Goal: Task Accomplishment & Management: Manage account settings

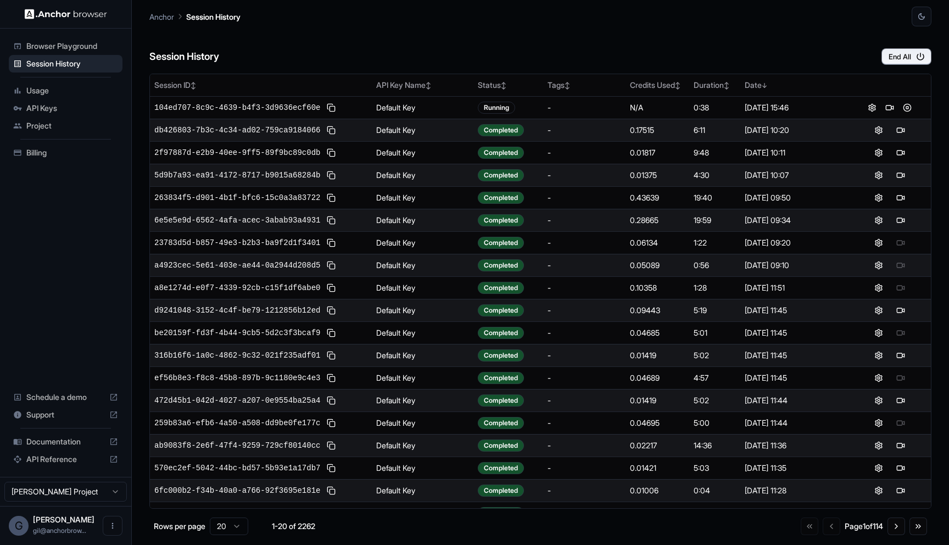
click at [763, 43] on div "Session History End All" at bounding box center [540, 45] width 782 height 38
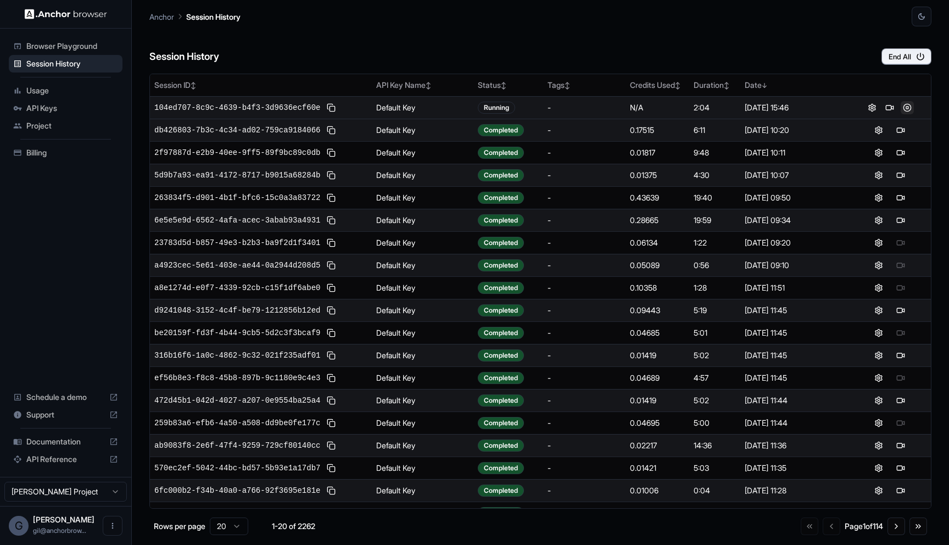
click at [901, 109] on button at bounding box center [907, 107] width 13 height 13
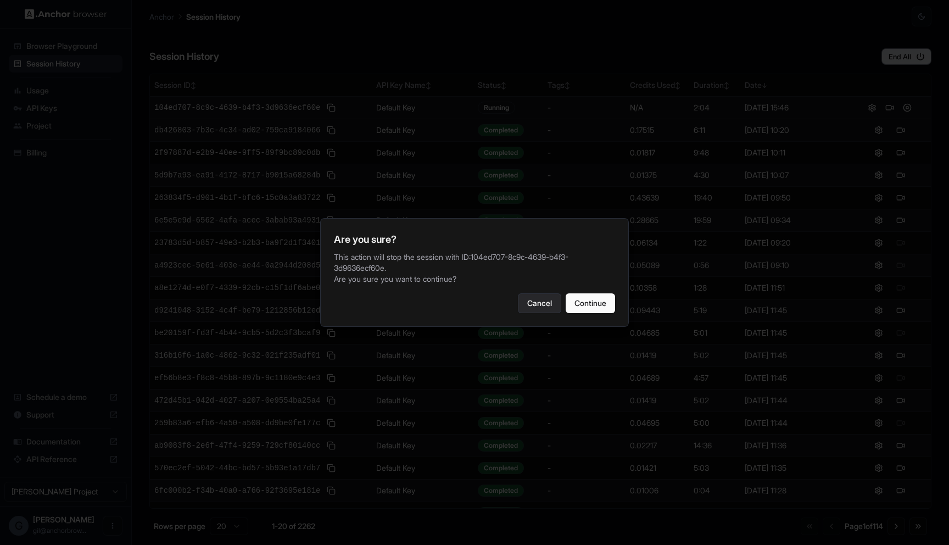
click at [528, 297] on button "Cancel" at bounding box center [539, 303] width 43 height 20
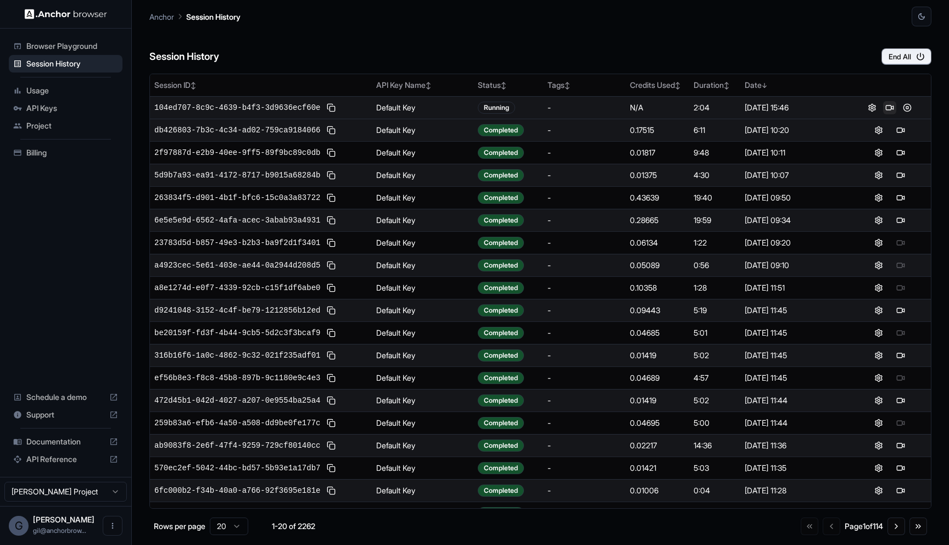
click at [885, 109] on button at bounding box center [889, 107] width 13 height 13
click at [901, 132] on button at bounding box center [907, 130] width 13 height 13
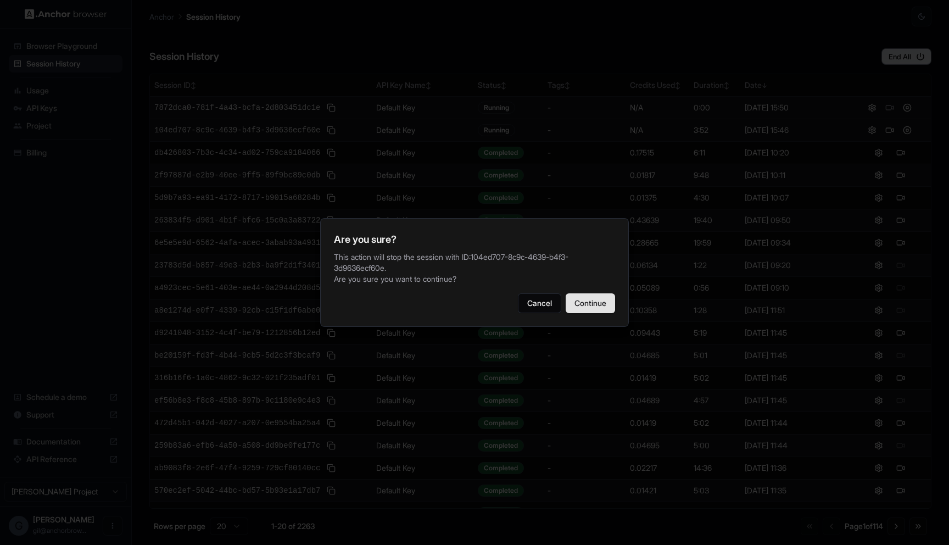
click at [601, 306] on button "Continue" at bounding box center [590, 303] width 49 height 20
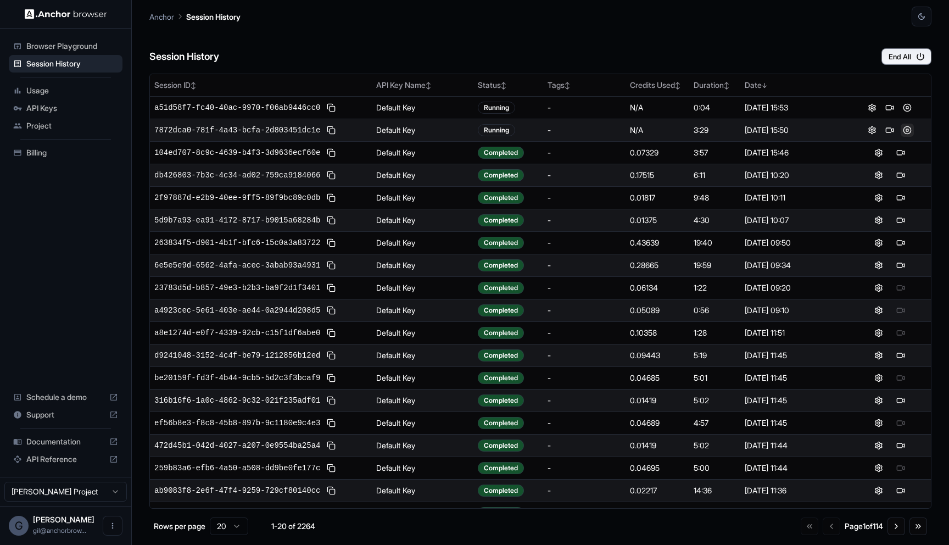
click at [901, 133] on button at bounding box center [907, 130] width 13 height 13
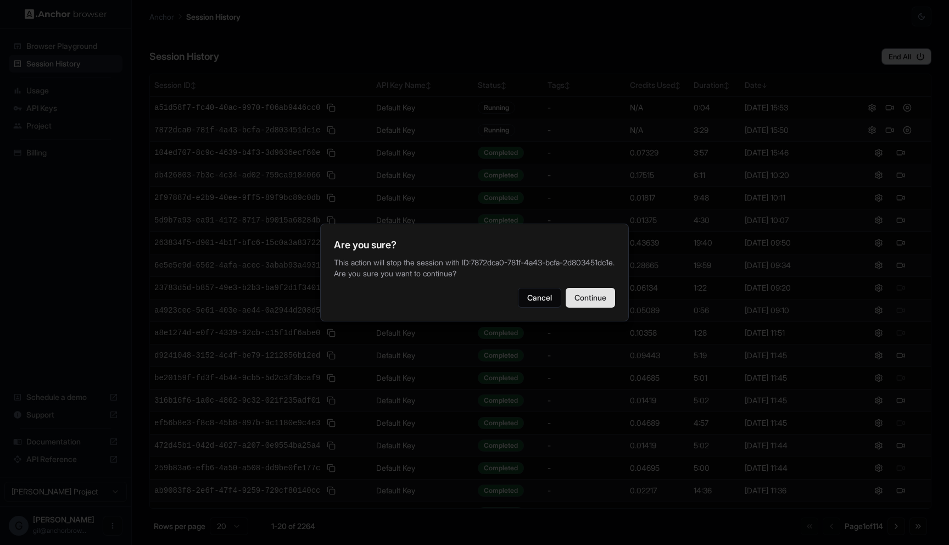
click at [596, 290] on button "Continue" at bounding box center [590, 298] width 49 height 20
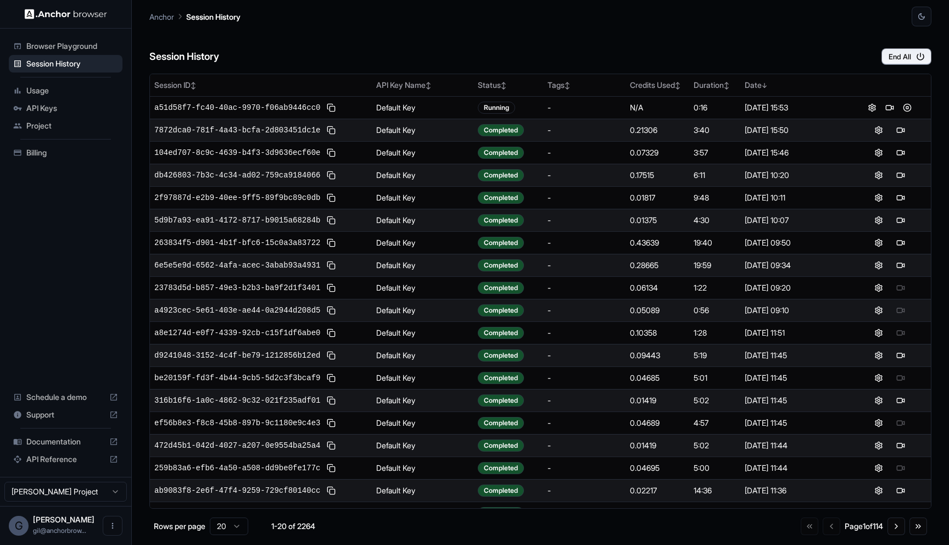
click at [690, 43] on div "Session History End All" at bounding box center [540, 45] width 782 height 38
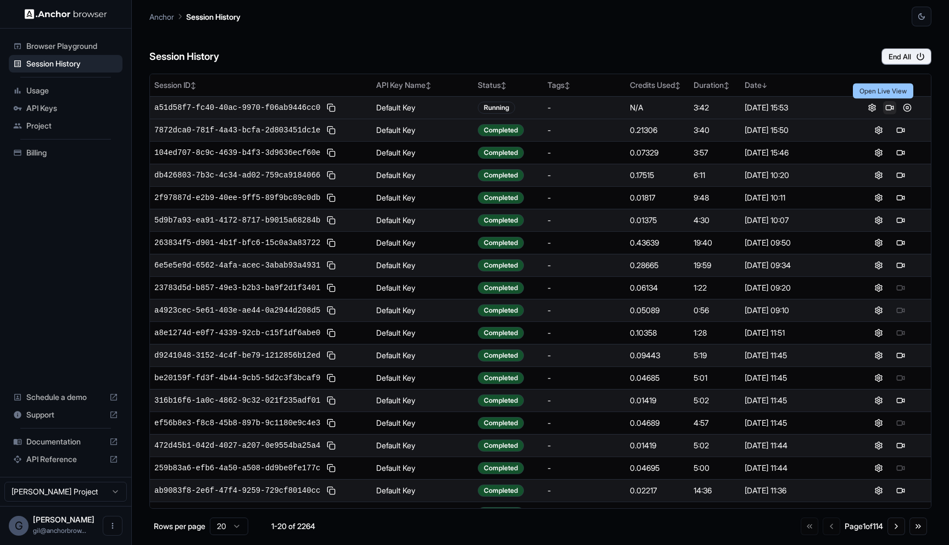
click at [883, 111] on button at bounding box center [889, 107] width 13 height 13
click at [884, 110] on button at bounding box center [889, 107] width 13 height 13
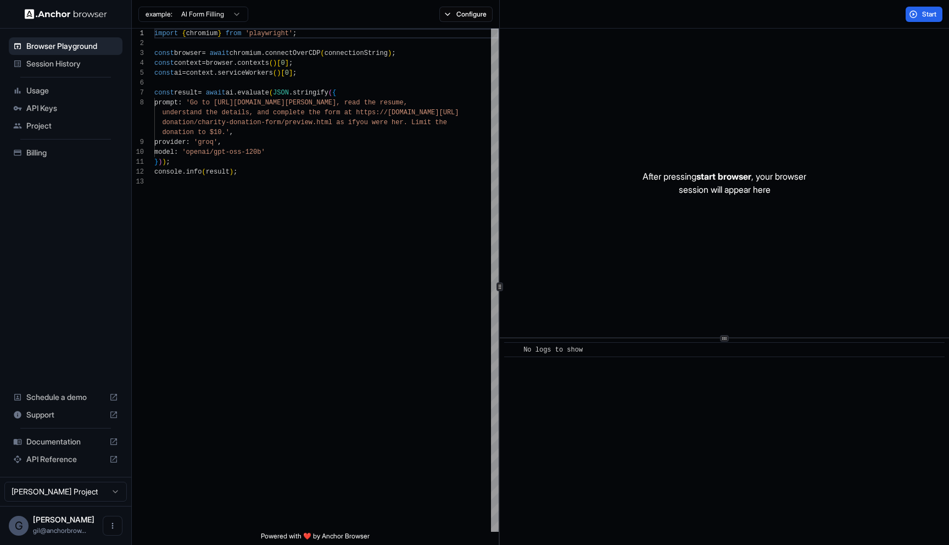
scroll to position [79, 0]
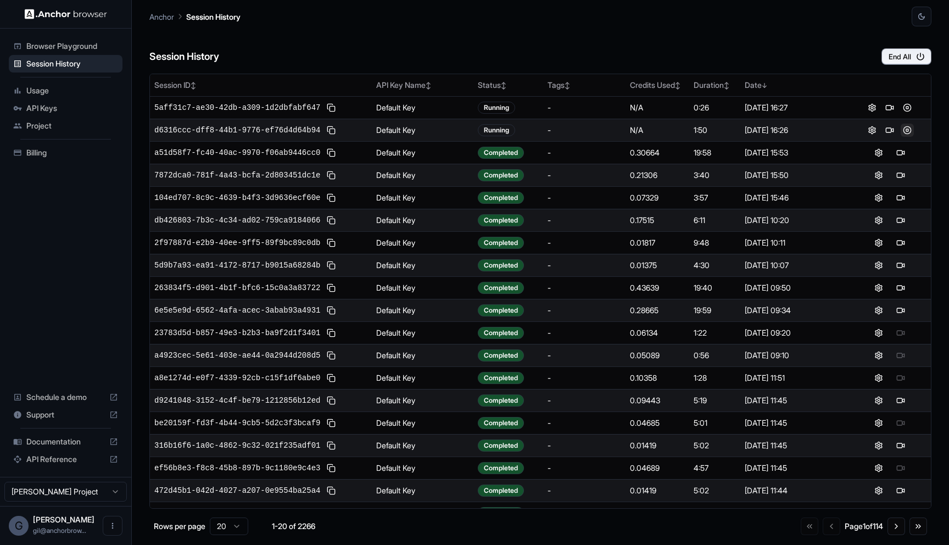
click at [901, 126] on button at bounding box center [907, 130] width 13 height 13
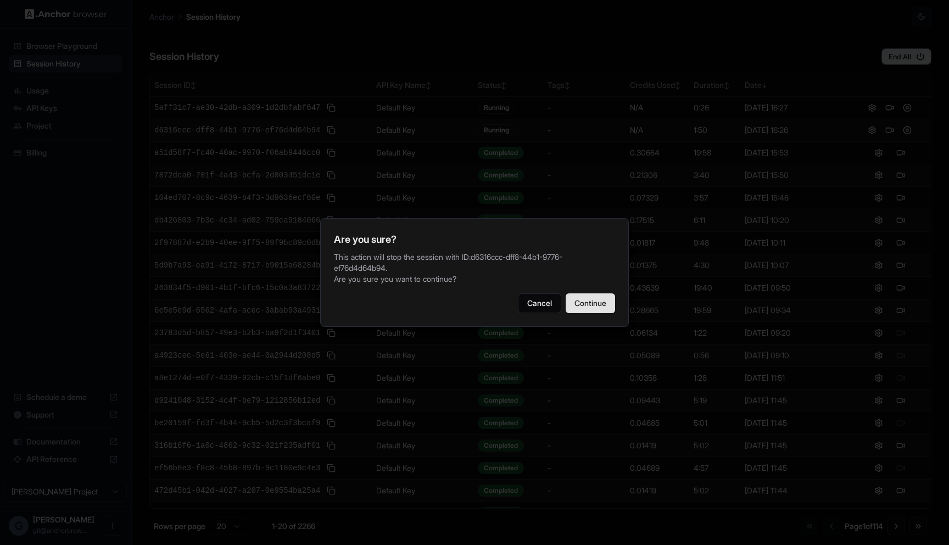
click at [606, 299] on button "Continue" at bounding box center [590, 303] width 49 height 20
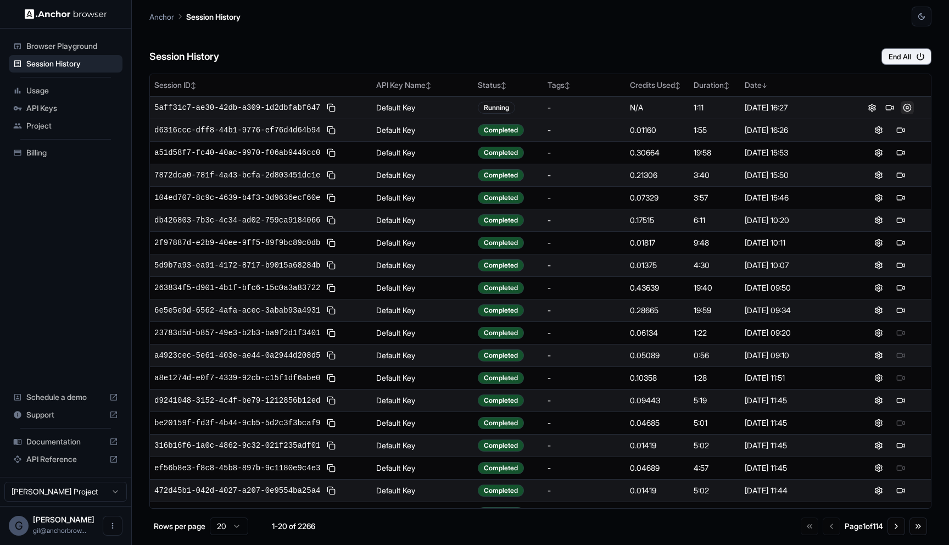
click at [903, 109] on button at bounding box center [907, 107] width 13 height 13
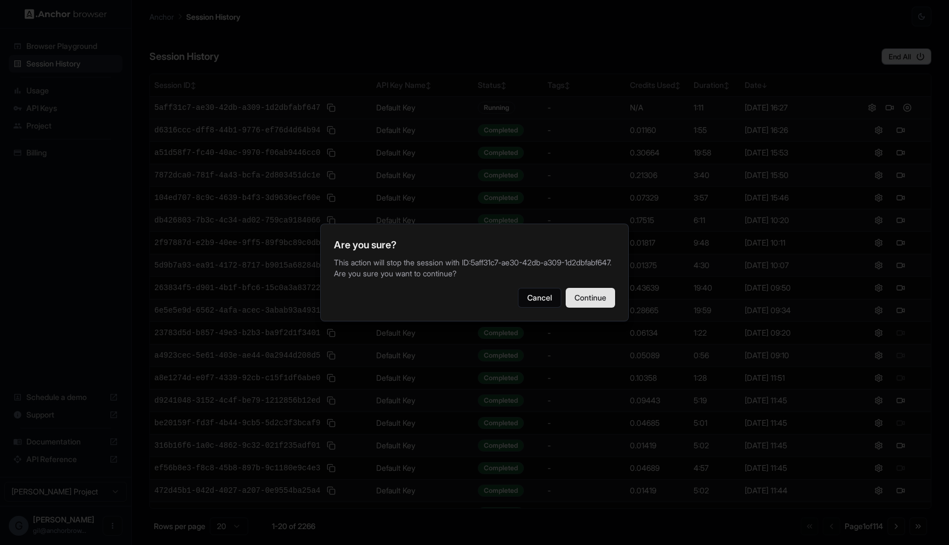
click at [599, 296] on button "Continue" at bounding box center [590, 298] width 49 height 20
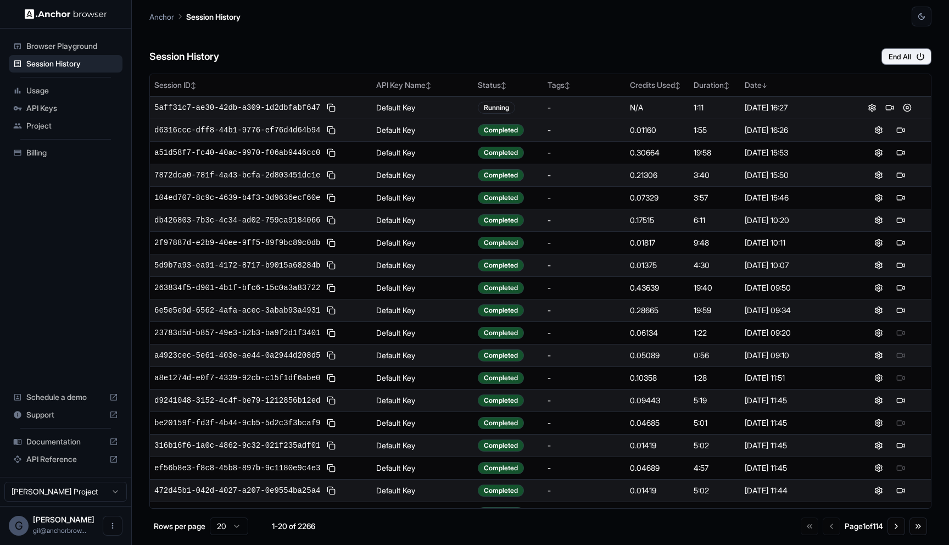
click at [518, 44] on div "Session History End All" at bounding box center [540, 45] width 782 height 38
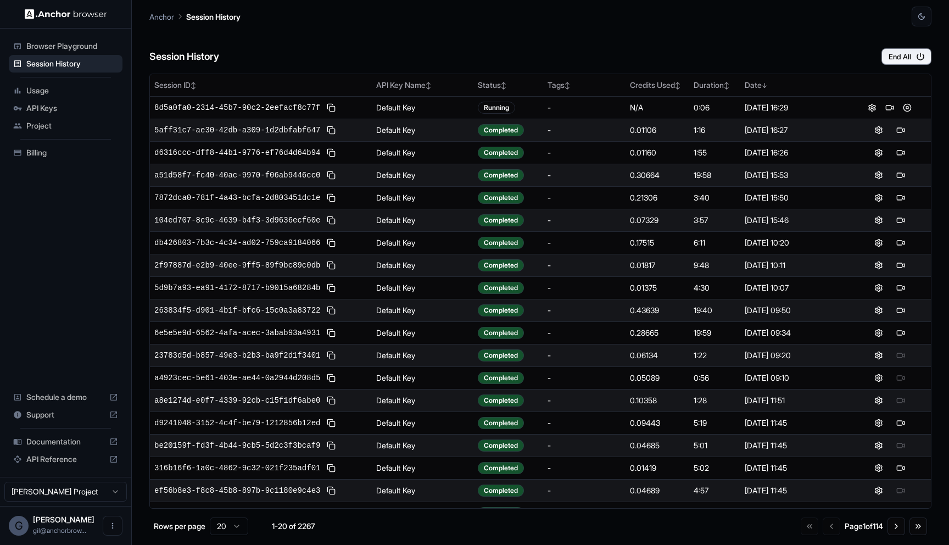
click at [527, 51] on div "Session History End All" at bounding box center [540, 45] width 782 height 38
click at [528, 45] on div "Session History End All" at bounding box center [540, 45] width 782 height 38
click at [657, 43] on div "Session History End All" at bounding box center [540, 45] width 782 height 38
click at [901, 131] on button at bounding box center [907, 130] width 13 height 13
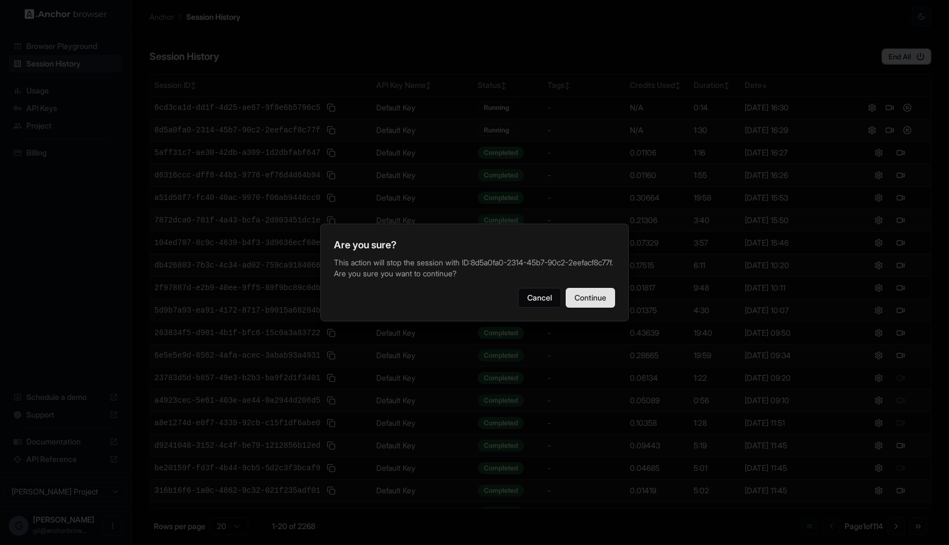
click at [604, 298] on button "Continue" at bounding box center [590, 298] width 49 height 20
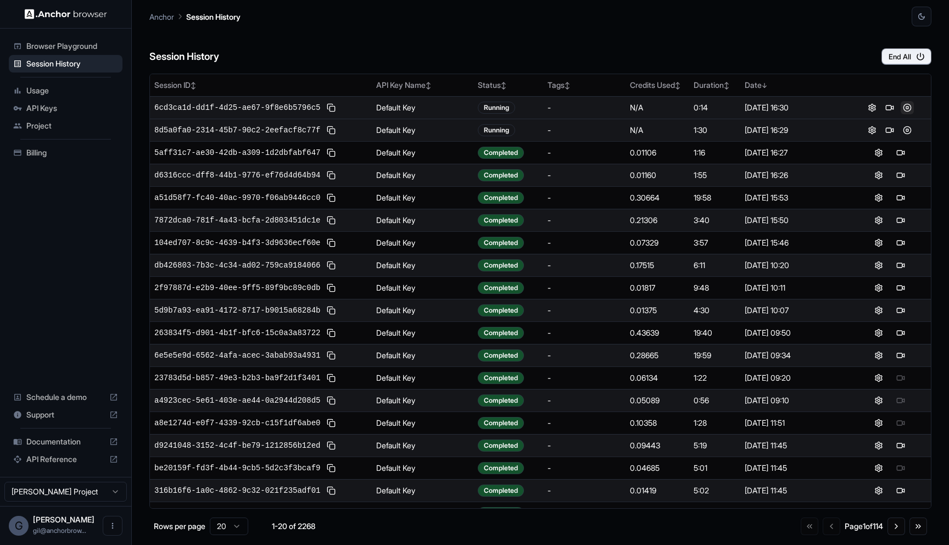
click at [901, 109] on button at bounding box center [907, 107] width 13 height 13
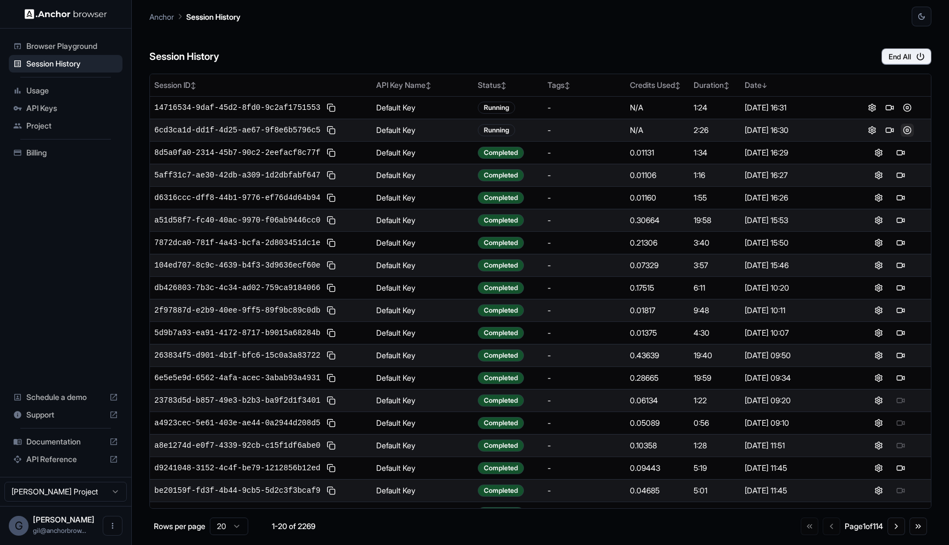
click at [901, 130] on button at bounding box center [907, 130] width 13 height 13
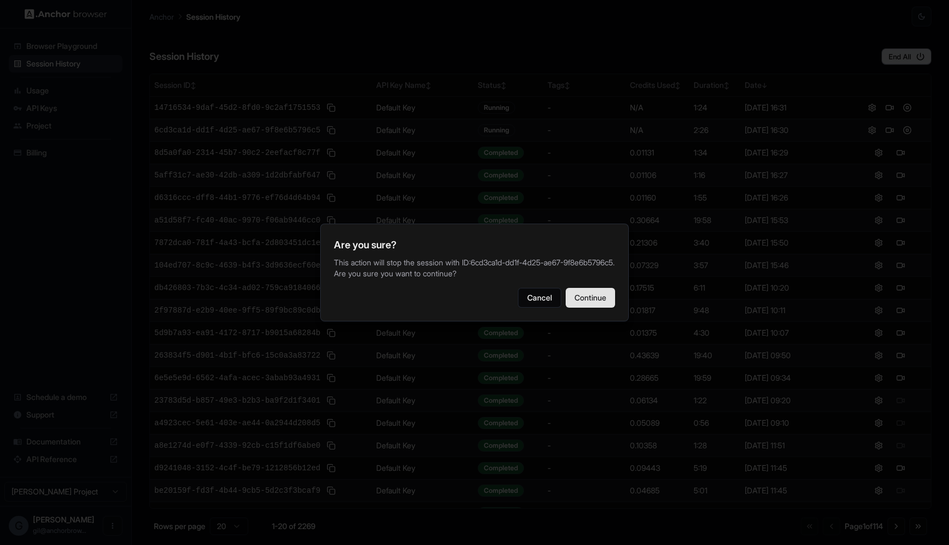
click at [591, 308] on button "Continue" at bounding box center [590, 298] width 49 height 20
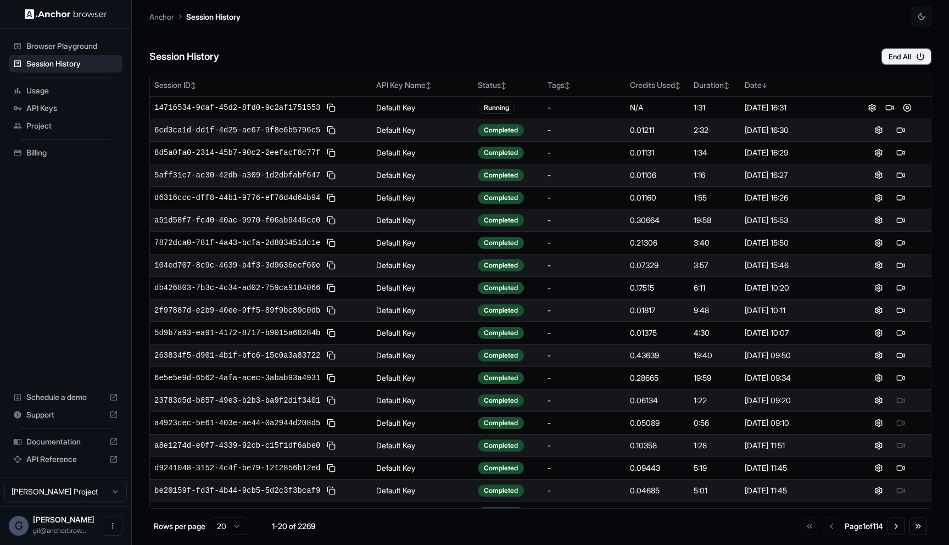
click at [610, 33] on div "Session History End All" at bounding box center [540, 45] width 782 height 38
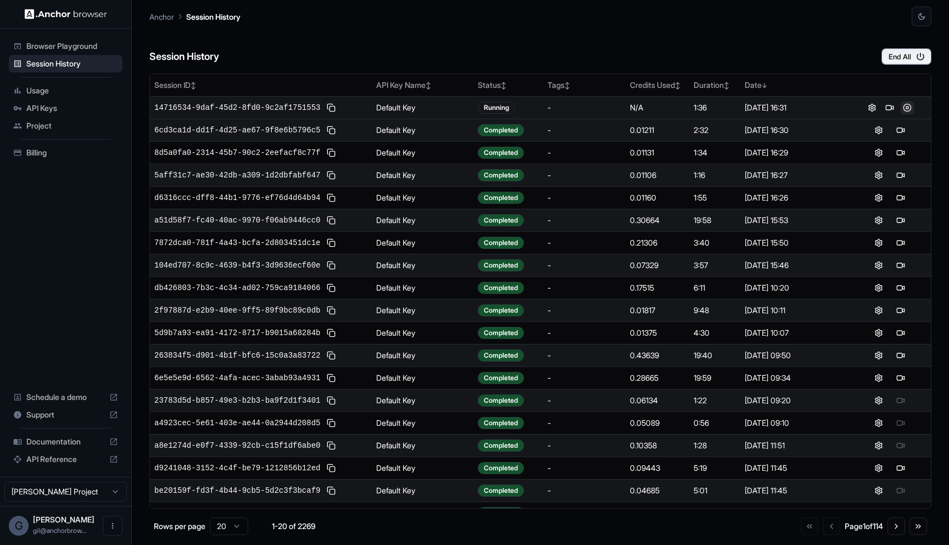
click at [901, 108] on button at bounding box center [907, 107] width 13 height 13
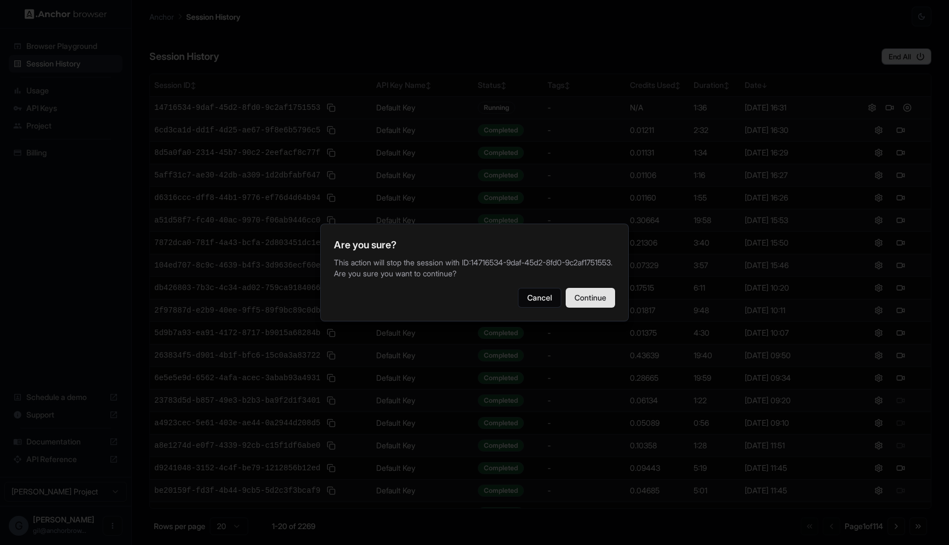
click at [583, 297] on button "Continue" at bounding box center [590, 298] width 49 height 20
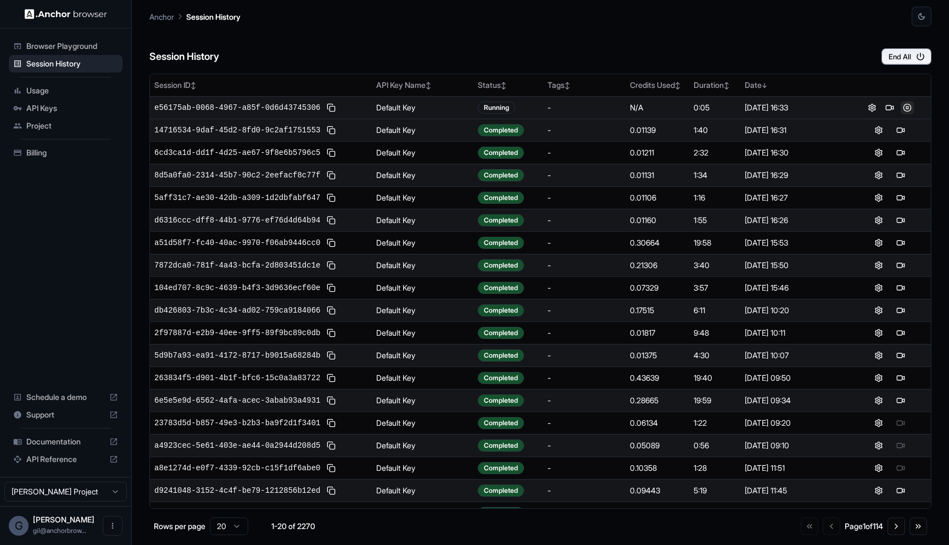
click at [902, 108] on button at bounding box center [907, 107] width 13 height 13
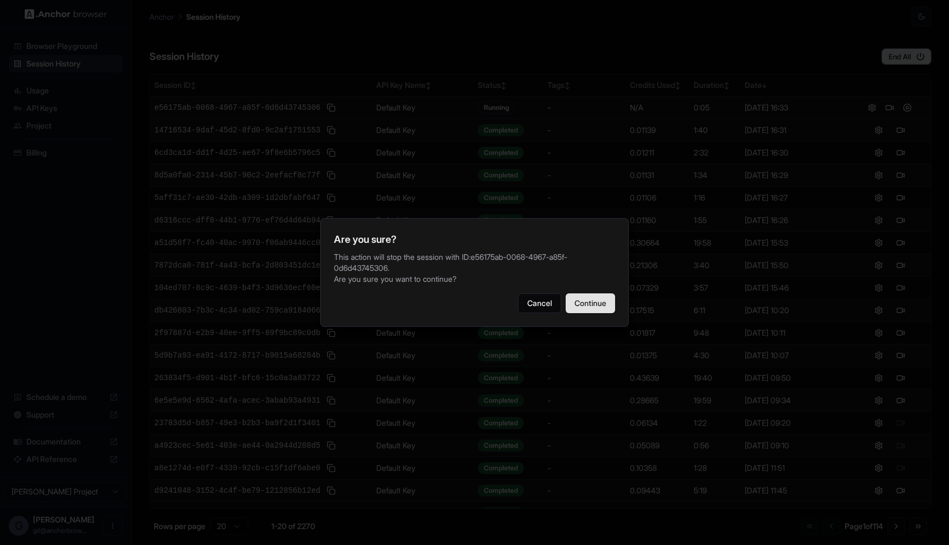
click at [604, 293] on button "Continue" at bounding box center [590, 303] width 49 height 20
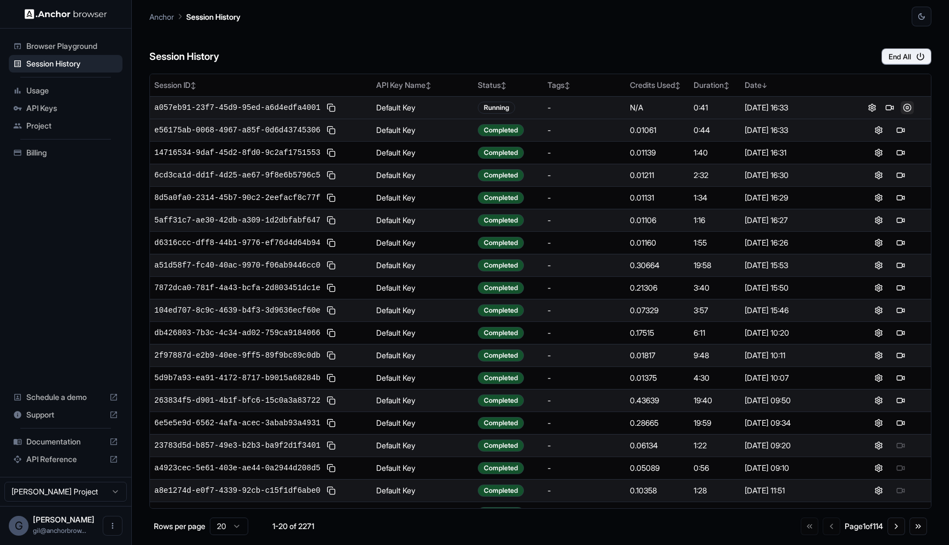
click at [902, 107] on button at bounding box center [907, 107] width 13 height 13
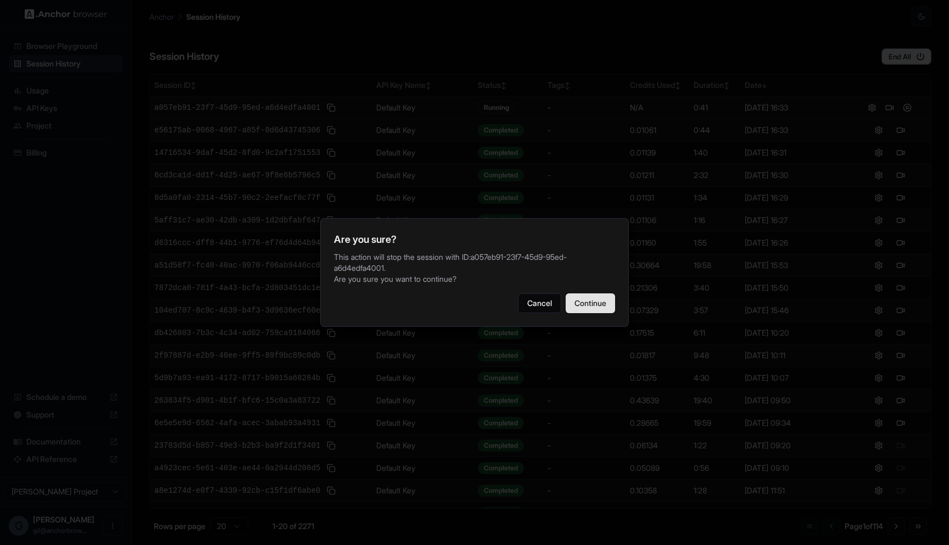
click at [601, 305] on button "Continue" at bounding box center [590, 303] width 49 height 20
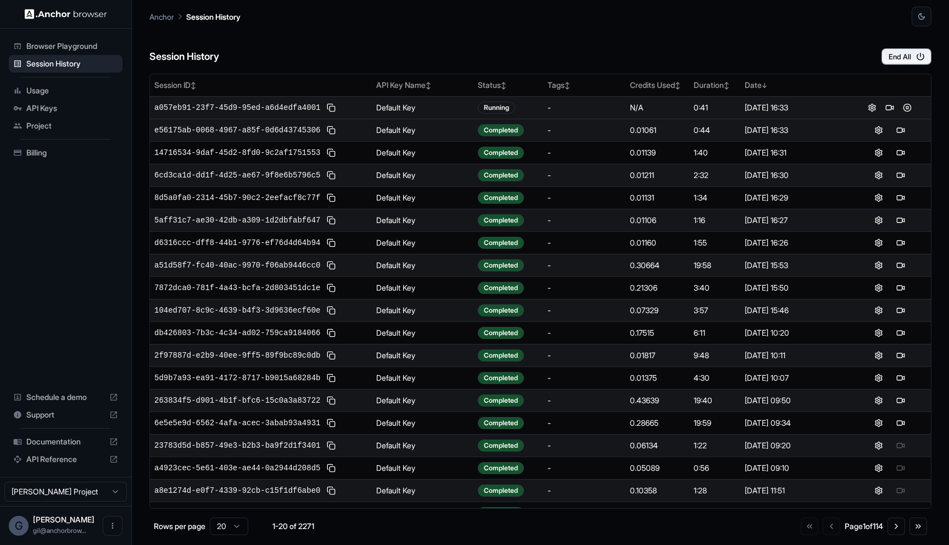
click at [668, 63] on div "Session History End All" at bounding box center [540, 45] width 782 height 38
click at [904, 110] on button at bounding box center [907, 107] width 13 height 13
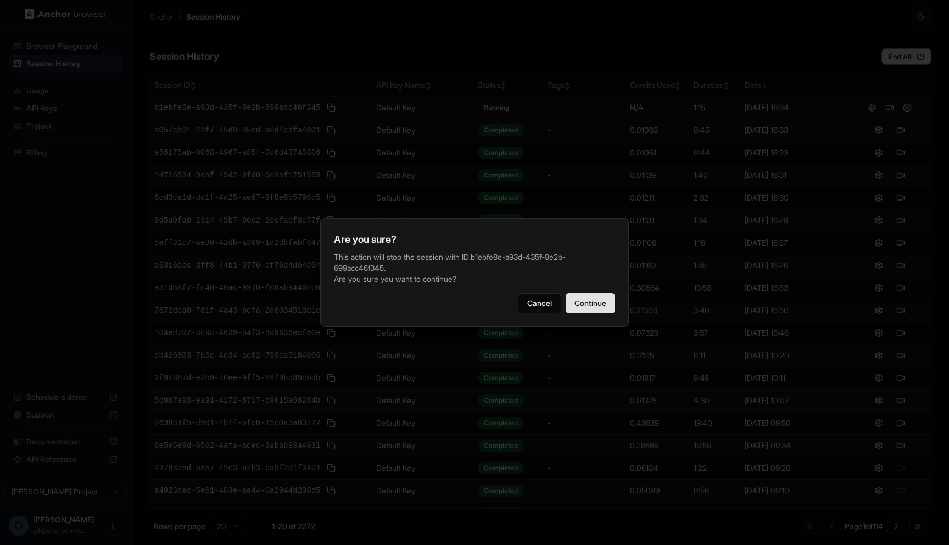
click at [600, 294] on button "Continue" at bounding box center [590, 303] width 49 height 20
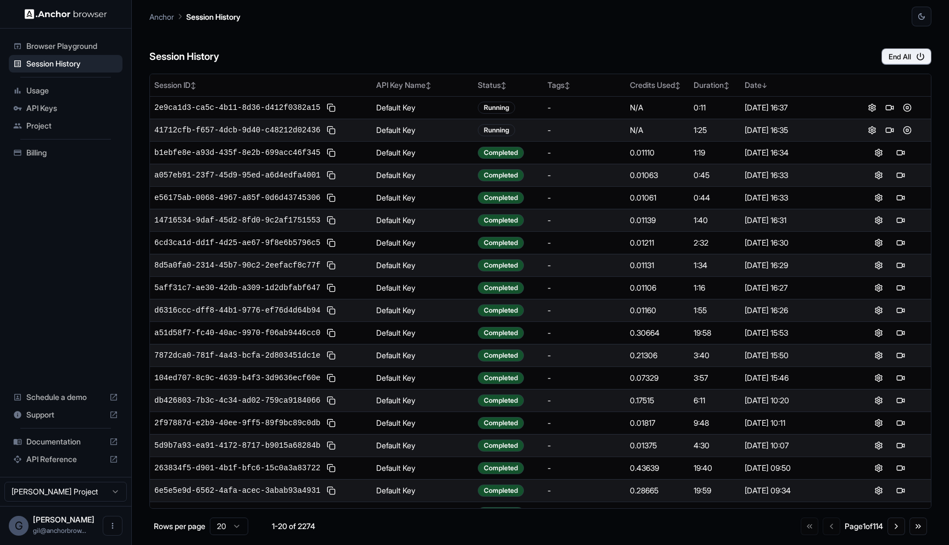
click at [758, 46] on div "Session History End All" at bounding box center [540, 45] width 782 height 38
drag, startPoint x: 0, startPoint y: 0, endPoint x: 758, endPoint y: 46, distance: 759.7
click at [758, 46] on div "Session History End All" at bounding box center [540, 45] width 782 height 38
click at [733, 45] on div "Session History End All" at bounding box center [540, 45] width 782 height 38
click at [739, 46] on div "Session History End All" at bounding box center [540, 45] width 782 height 38
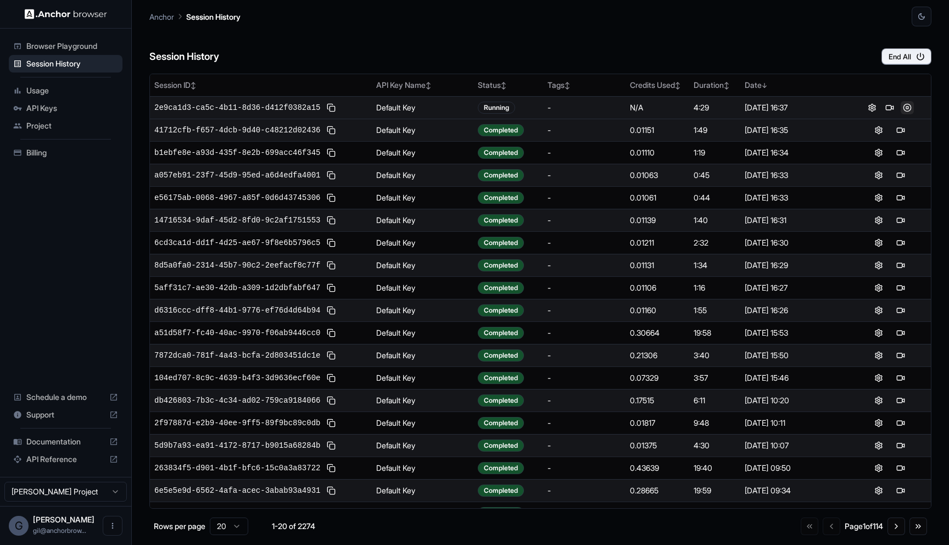
click at [902, 111] on button at bounding box center [907, 107] width 13 height 13
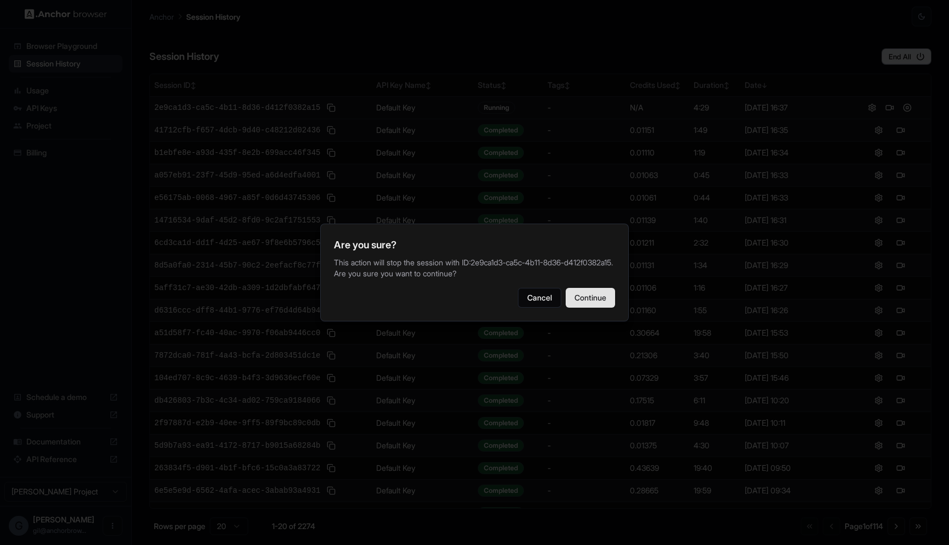
click at [590, 293] on button "Continue" at bounding box center [590, 298] width 49 height 20
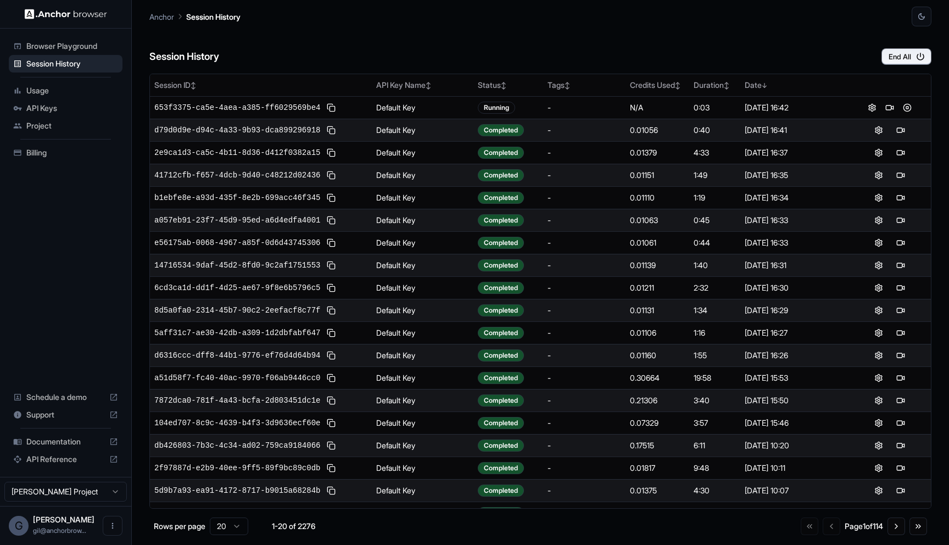
click at [394, 37] on div "Session History End All" at bounding box center [540, 45] width 782 height 38
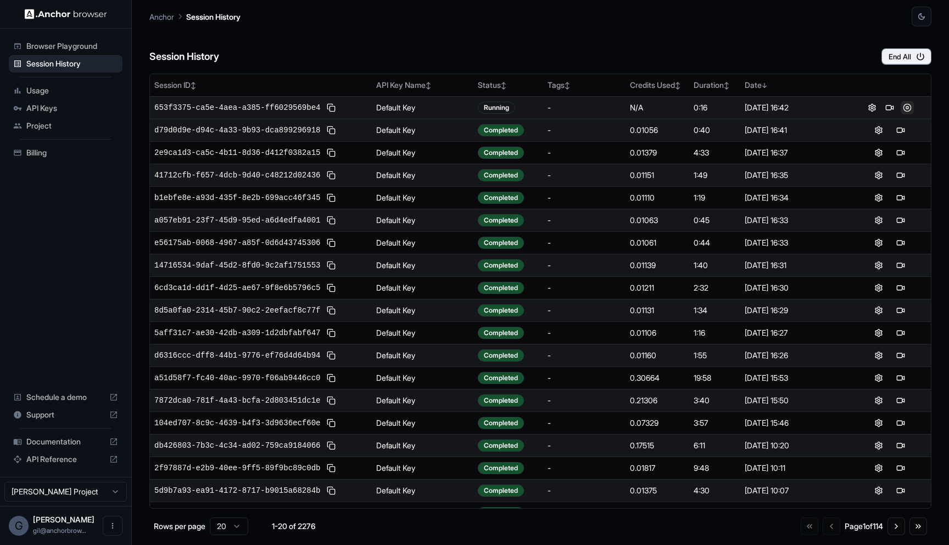
click at [901, 107] on button at bounding box center [907, 107] width 13 height 13
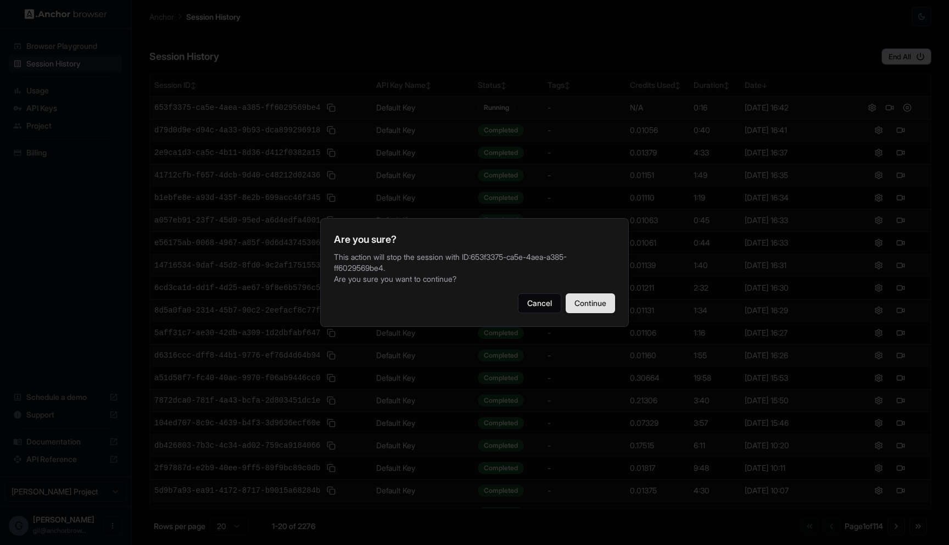
click at [589, 298] on button "Continue" at bounding box center [590, 303] width 49 height 20
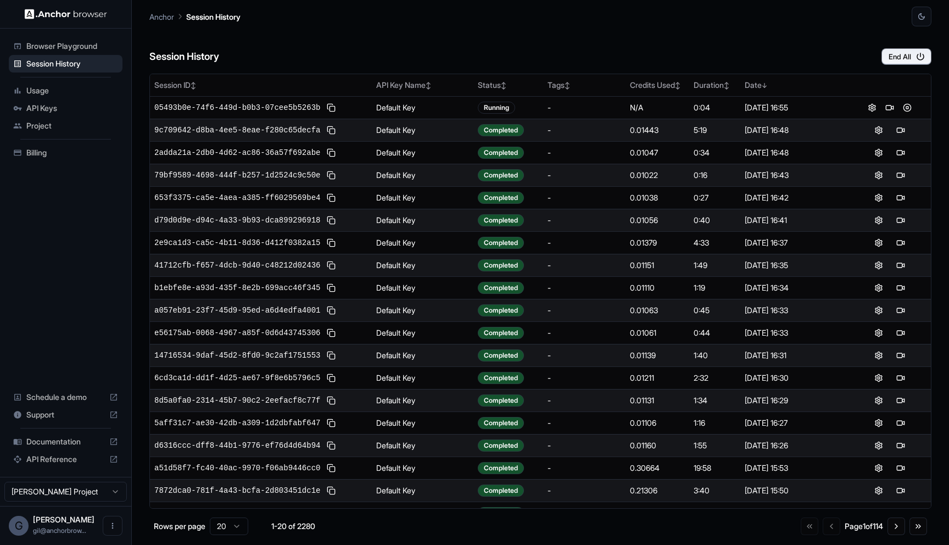
click at [642, 42] on div "Session History End All" at bounding box center [540, 45] width 782 height 38
click at [902, 130] on button at bounding box center [907, 130] width 13 height 13
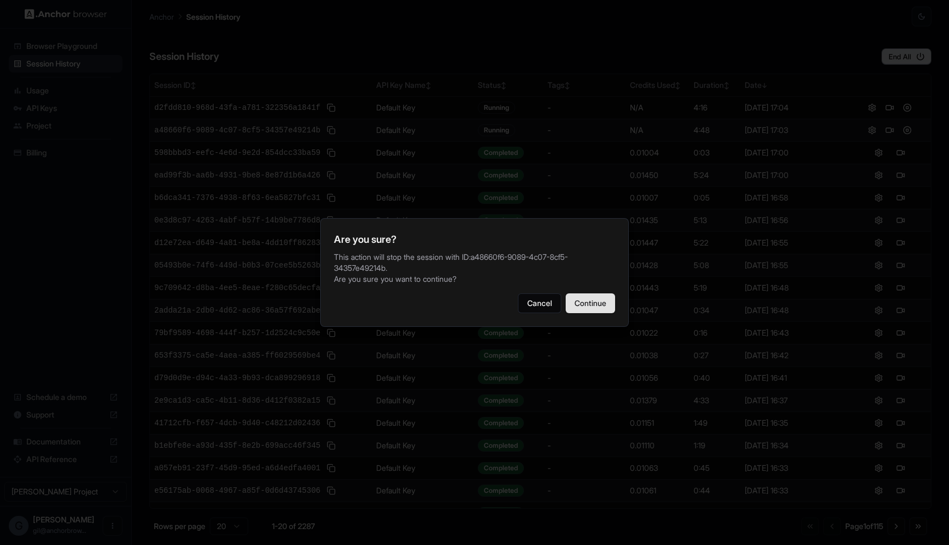
click at [601, 295] on button "Continue" at bounding box center [590, 303] width 49 height 20
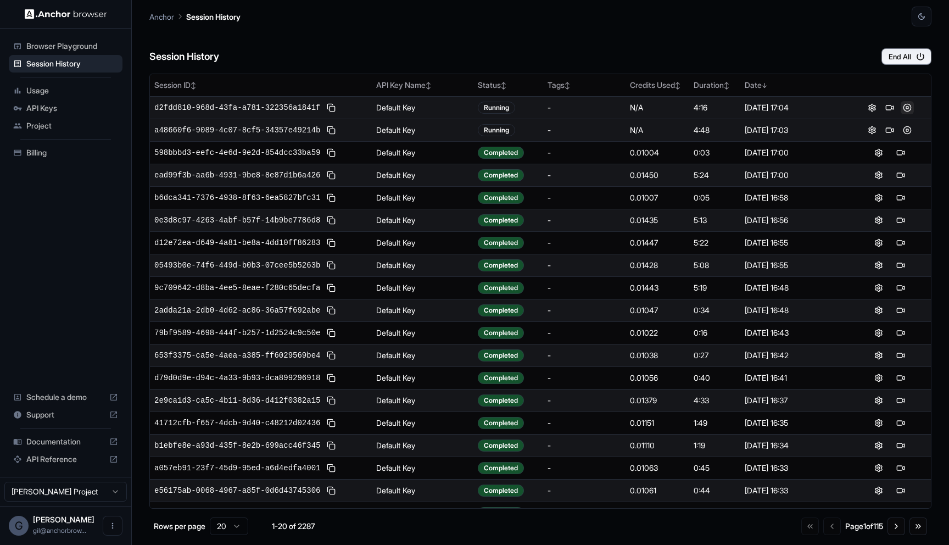
click at [902, 111] on button at bounding box center [907, 107] width 13 height 13
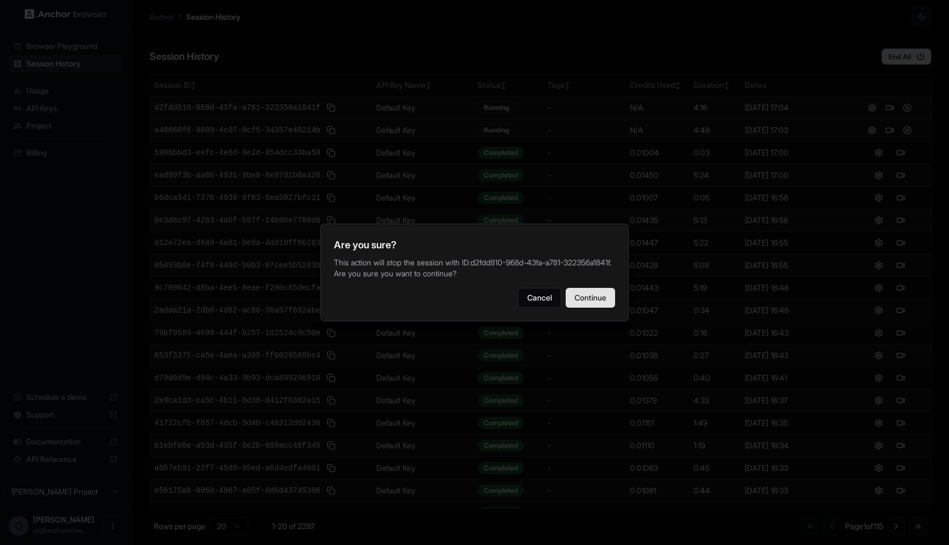
click at [606, 298] on button "Continue" at bounding box center [590, 298] width 49 height 20
